Goal: Task Accomplishment & Management: Manage account settings

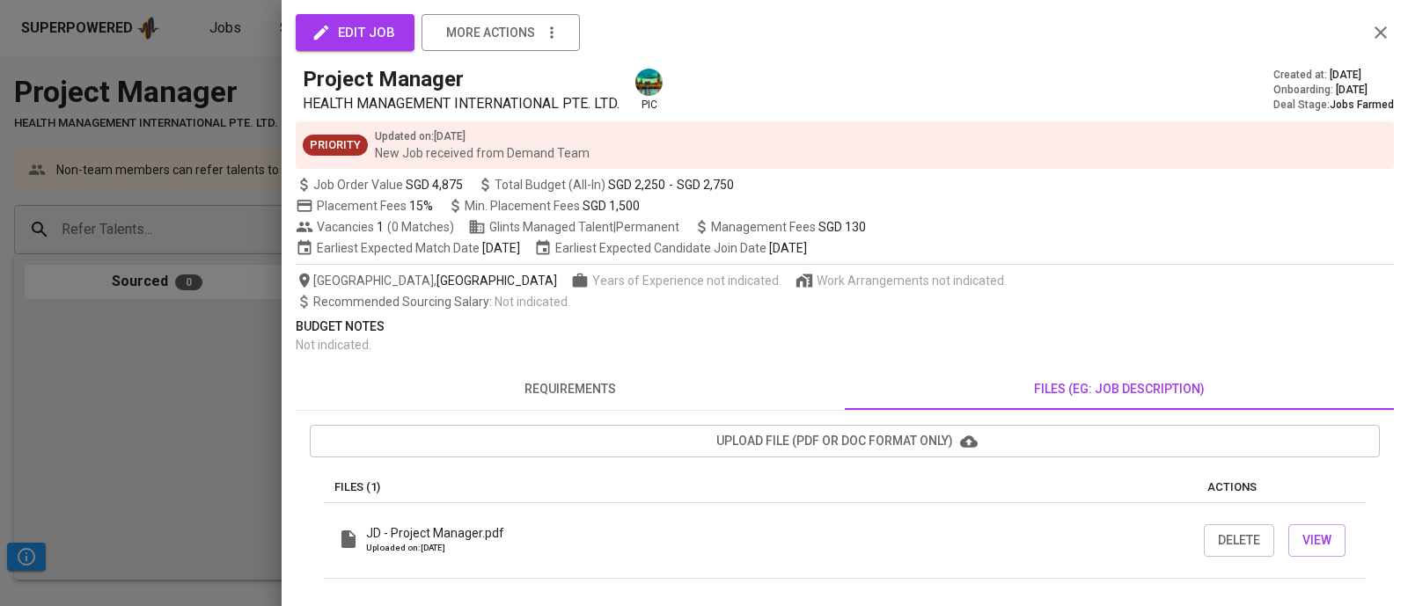
click at [1375, 37] on icon "button" at bounding box center [1380, 32] width 12 height 12
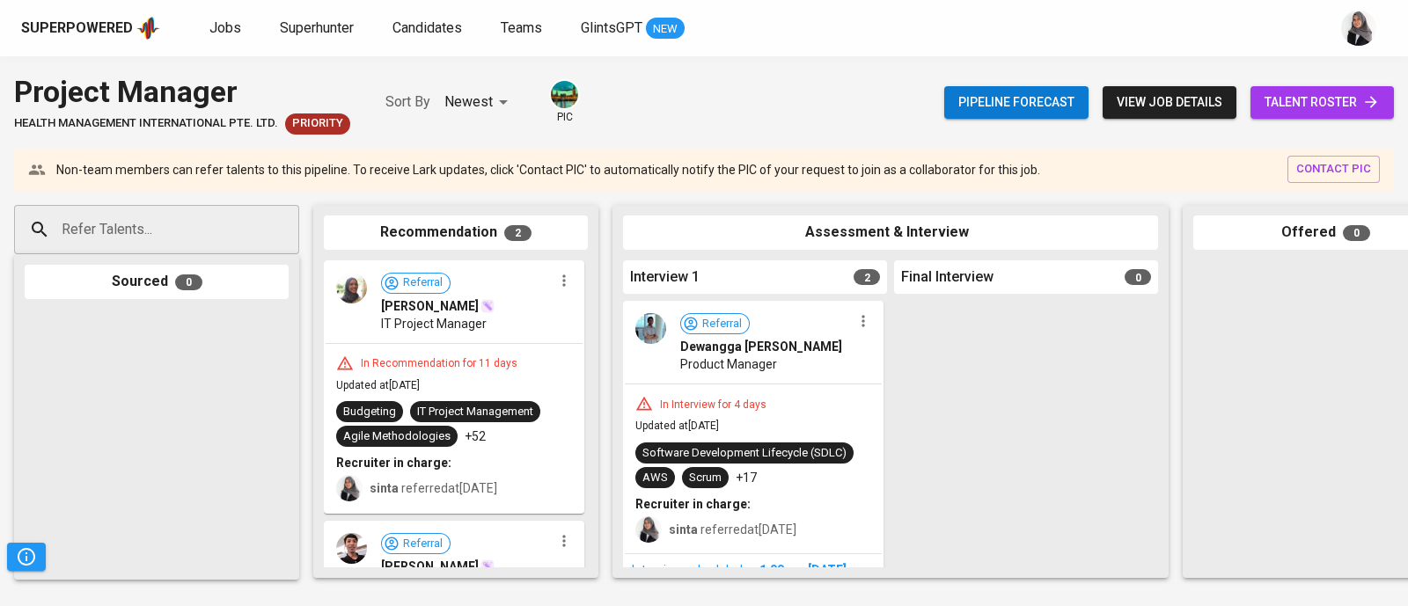
click at [607, 56] on div "Project Manager HEALTH MANAGEMENT INTERNATIONAL PTE. LTD. Priority Sort By Newe…" at bounding box center [704, 331] width 1408 height 550
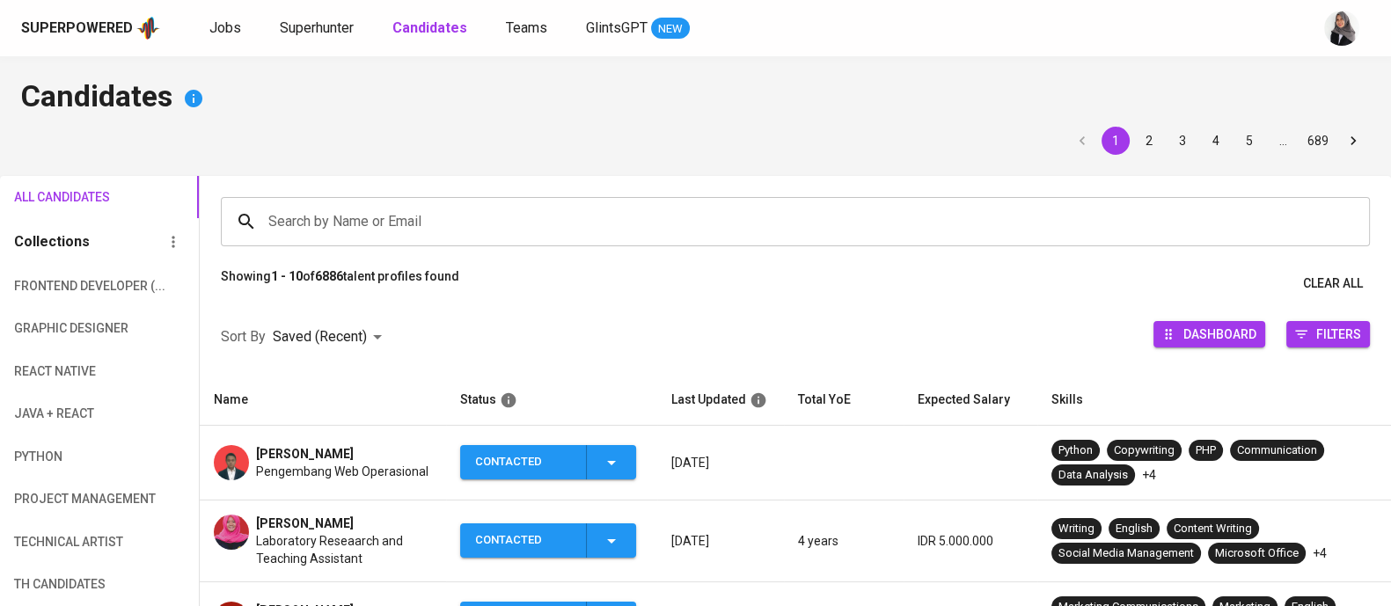
click at [942, 88] on h4 "Candidates" at bounding box center [695, 98] width 1349 height 42
click at [1038, 99] on h4 "Candidates" at bounding box center [695, 98] width 1349 height 42
click at [1323, 55] on div at bounding box center [1342, 28] width 56 height 56
click at [933, 116] on h4 "Candidates" at bounding box center [695, 98] width 1349 height 42
click at [1296, 36] on div "Superpowered Jobs Superhunter Candidates Teams GlintsGPT NEW" at bounding box center [667, 28] width 1293 height 26
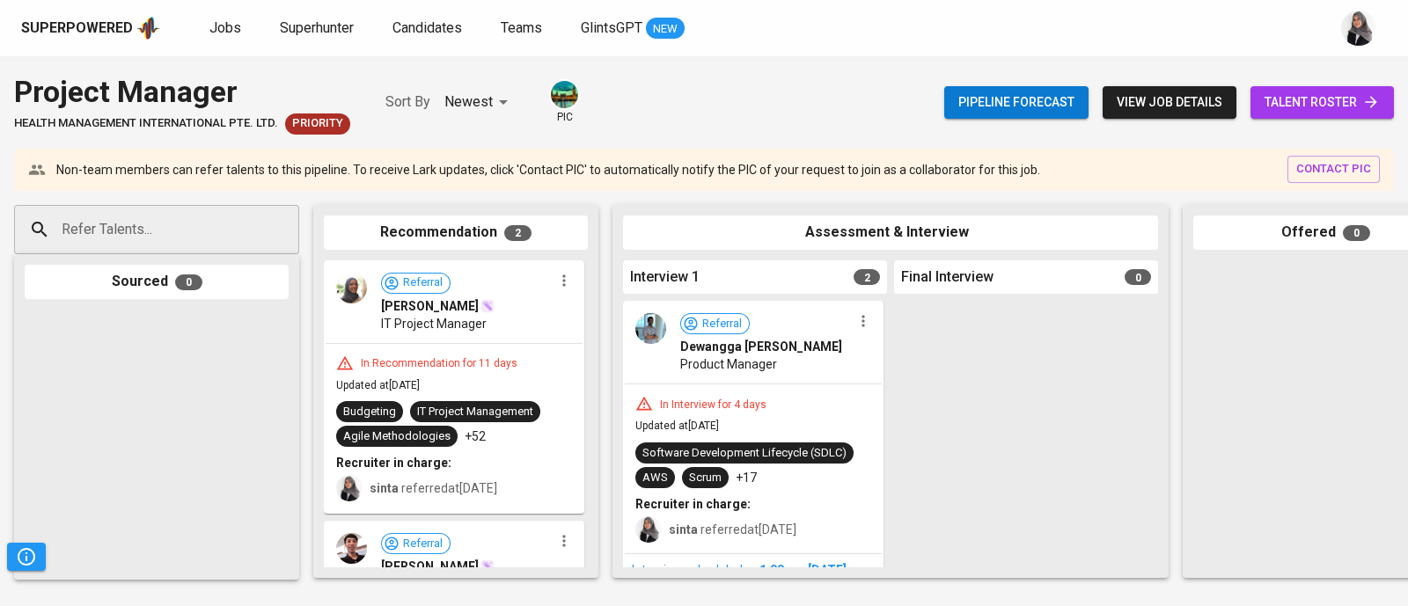
click at [960, 437] on div at bounding box center [1026, 434] width 264 height 267
click at [978, 361] on div at bounding box center [1026, 434] width 264 height 267
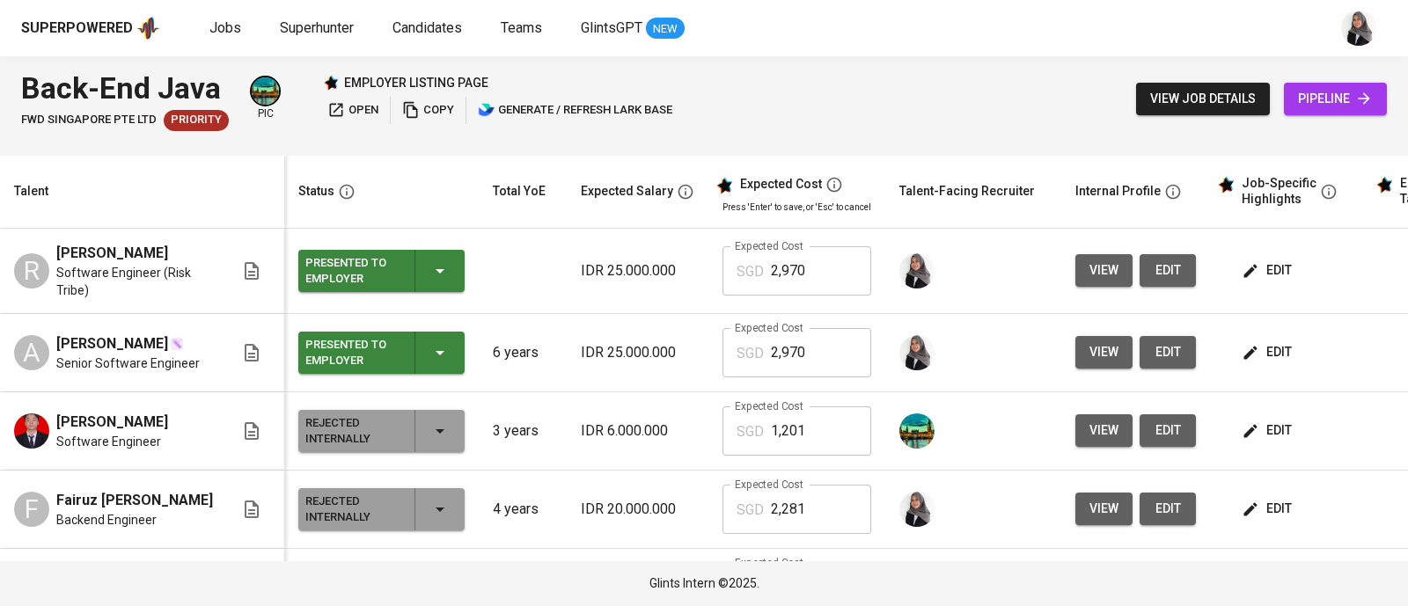
click at [1298, 49] on div "Superpowered Jobs Superhunter Candidates Teams GlintsGPT NEW" at bounding box center [704, 28] width 1408 height 56
click at [978, 53] on div "Superpowered Jobs Superhunter Candidates Teams GlintsGPT NEW" at bounding box center [704, 28] width 1408 height 56
click at [1285, 31] on div "Superpowered Jobs Superhunter Candidates Teams GlintsGPT NEW" at bounding box center [675, 28] width 1309 height 26
click at [1315, 11] on div "Superpowered Jobs Superhunter Candidates Teams GlintsGPT NEW" at bounding box center [704, 28] width 1408 height 56
